Goal: Transaction & Acquisition: Purchase product/service

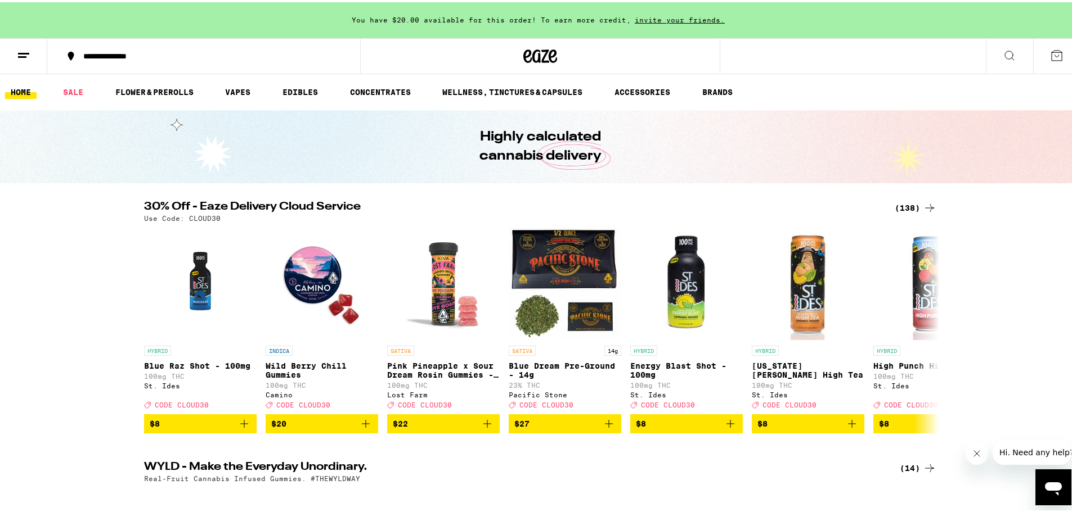
click at [903, 202] on div "(138)" at bounding box center [915, 205] width 42 height 13
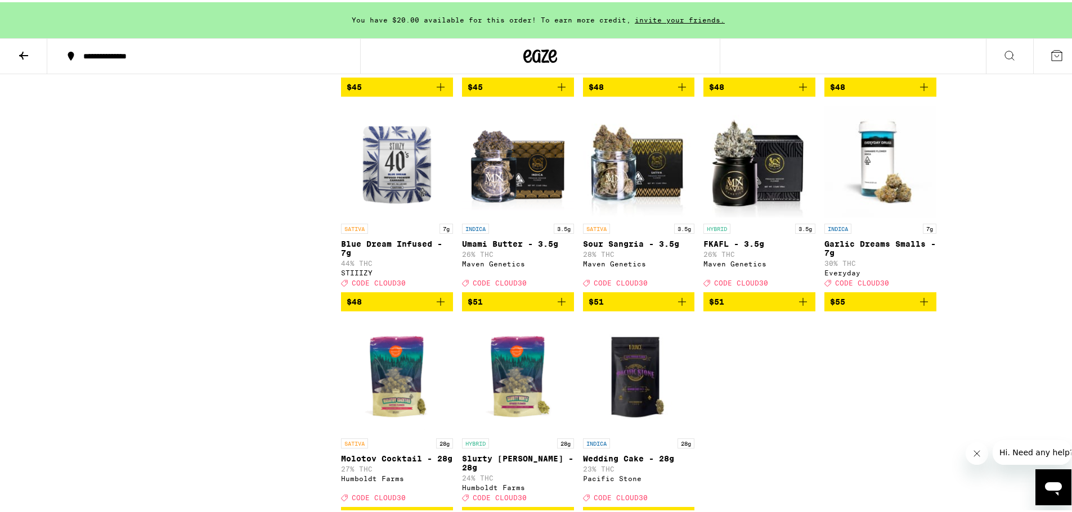
scroll to position [5681, 0]
